Goal: Task Accomplishment & Management: Complete application form

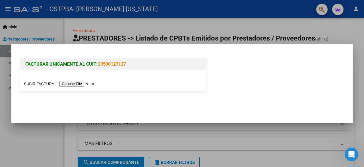
click at [88, 83] on input "file" at bounding box center [60, 84] width 72 height 6
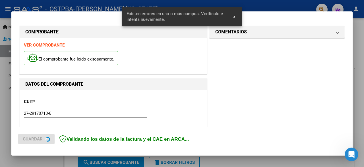
scroll to position [149, 0]
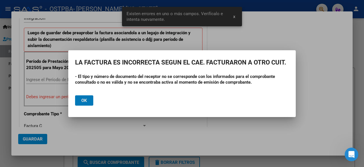
click at [85, 99] on span "Ok" at bounding box center [84, 100] width 6 height 5
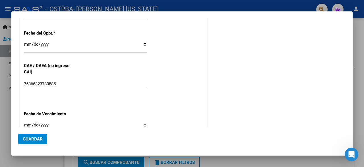
scroll to position [419, 0]
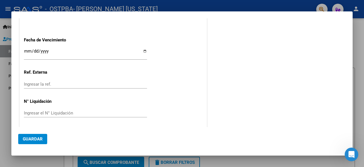
click at [357, 68] on div at bounding box center [182, 83] width 364 height 167
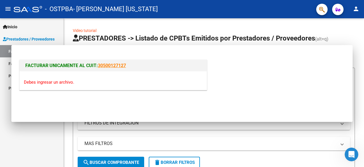
scroll to position [0, 0]
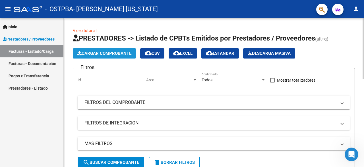
click at [129, 51] on span "Cargar Comprobante" at bounding box center [104, 53] width 54 height 5
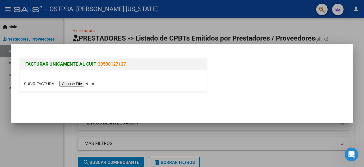
click at [83, 83] on input "file" at bounding box center [60, 84] width 72 height 6
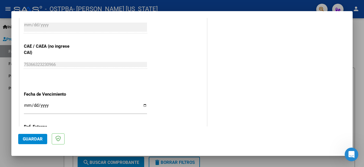
scroll to position [363, 0]
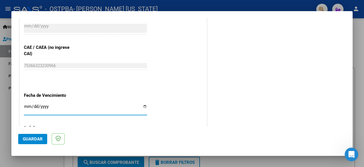
click at [143, 104] on input "Ingresar la fecha" at bounding box center [85, 108] width 123 height 9
type input "[DATE]"
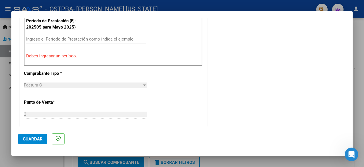
scroll to position [190, 0]
click at [72, 35] on div "Ingrese el Período de Prestación como indica el ejemplo" at bounding box center [86, 39] width 120 height 9
click at [73, 38] on input "Ingrese el Período de Prestación como indica el ejemplo" at bounding box center [86, 38] width 120 height 5
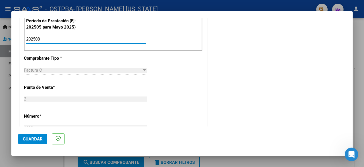
type input "202508"
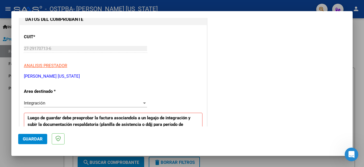
scroll to position [0, 0]
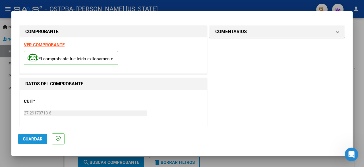
click at [36, 140] on span "Guardar" at bounding box center [33, 138] width 20 height 5
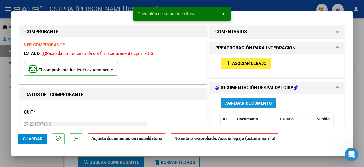
click at [256, 105] on button "Agregar Documento" at bounding box center [249, 103] width 56 height 11
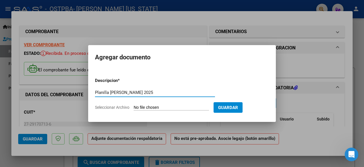
type input "Planilla [PERSON_NAME] 2025"
click at [124, 108] on span "Seleccionar Archivo" at bounding box center [112, 107] width 34 height 5
click at [134, 108] on input "Seleccionar Archivo" at bounding box center [171, 107] width 75 height 5
type input "C:\fakepath\Planilla [PERSON_NAME] 2025.pdf"
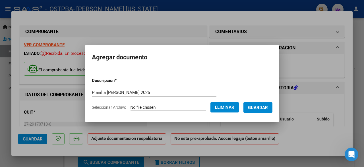
click at [266, 107] on span "Guardar" at bounding box center [258, 107] width 20 height 5
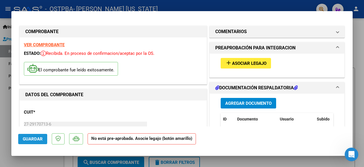
click at [33, 139] on span "Guardar" at bounding box center [33, 138] width 20 height 5
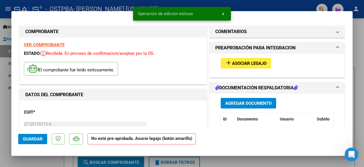
click at [355, 57] on div at bounding box center [182, 83] width 364 height 167
